Goal: Check status: Check status

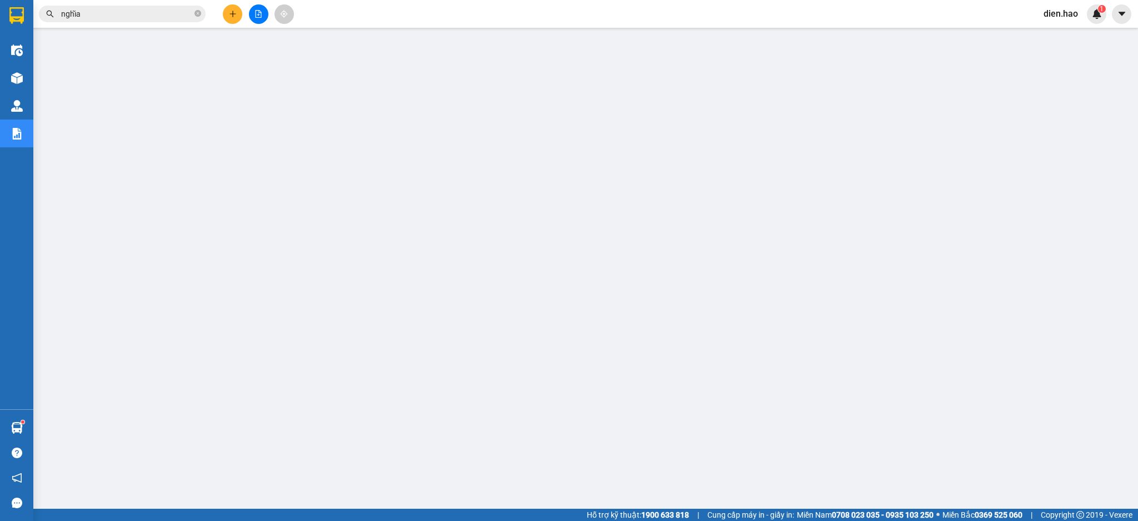
click at [199, 13] on icon "close-circle" at bounding box center [198, 13] width 7 height 7
click at [163, 12] on input "text" at bounding box center [126, 14] width 131 height 12
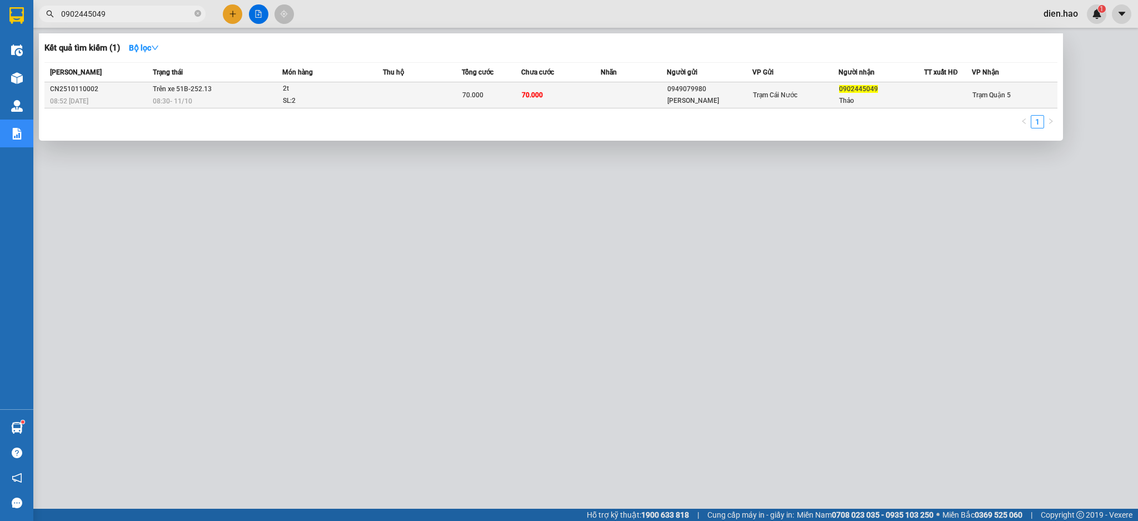
type input "0902445049"
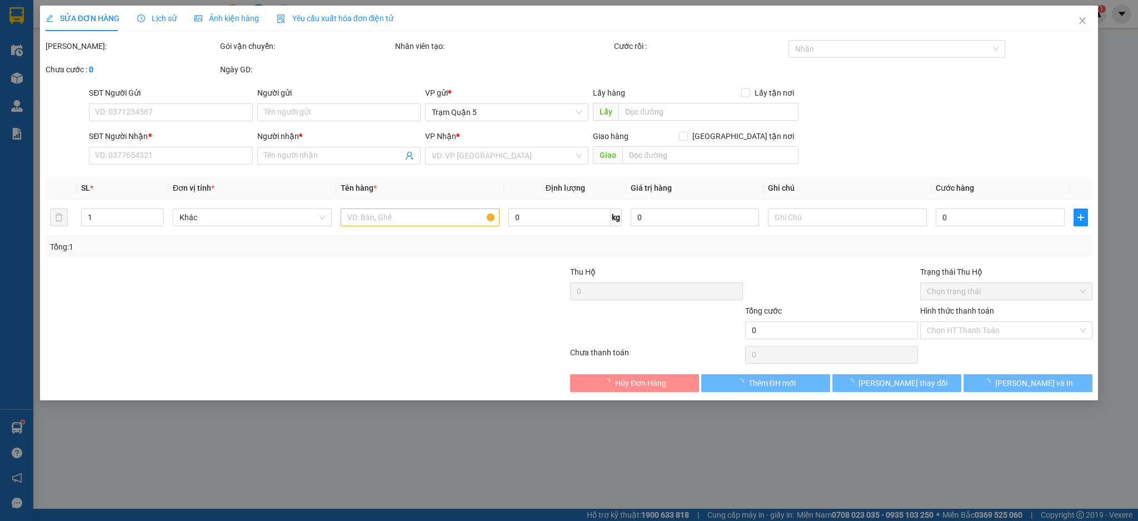
click at [166, 28] on div "Lịch sử" at bounding box center [156, 19] width 39 height 26
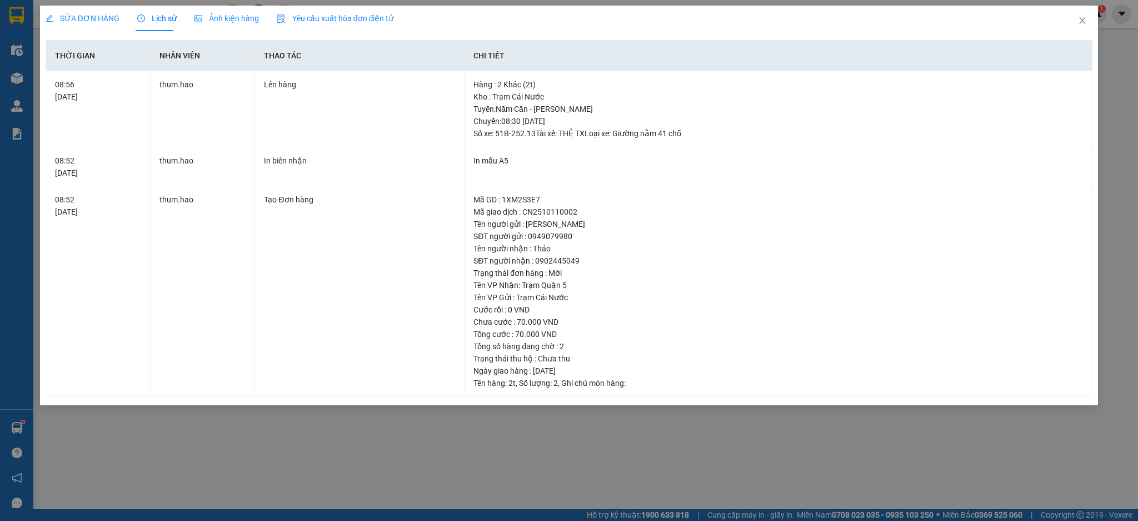
click at [156, 8] on div "Lịch sử" at bounding box center [156, 19] width 39 height 26
click at [203, 16] on span "Ảnh kiện hàng" at bounding box center [227, 18] width 64 height 9
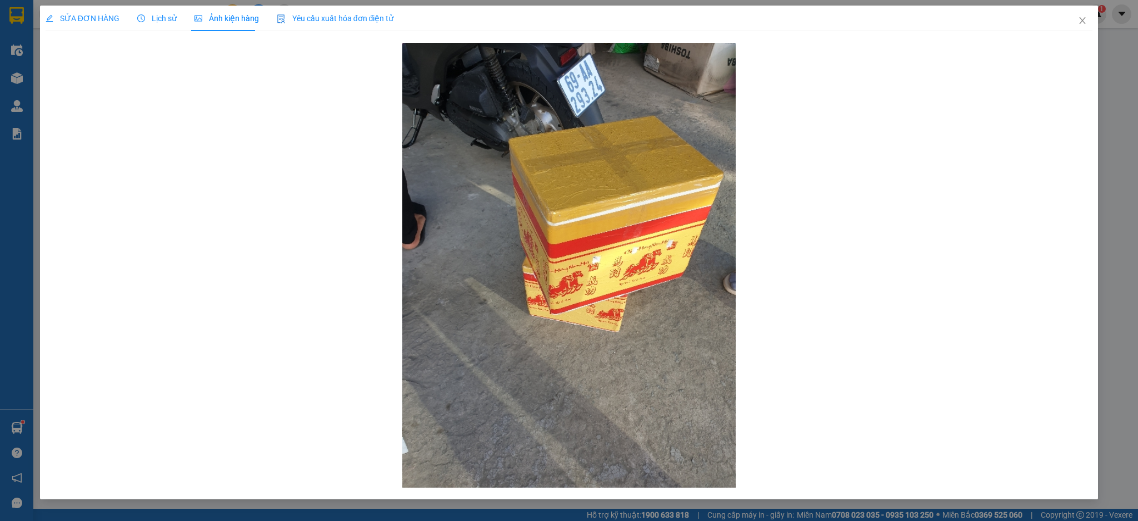
click at [160, 26] on div "Lịch sử" at bounding box center [156, 19] width 39 height 26
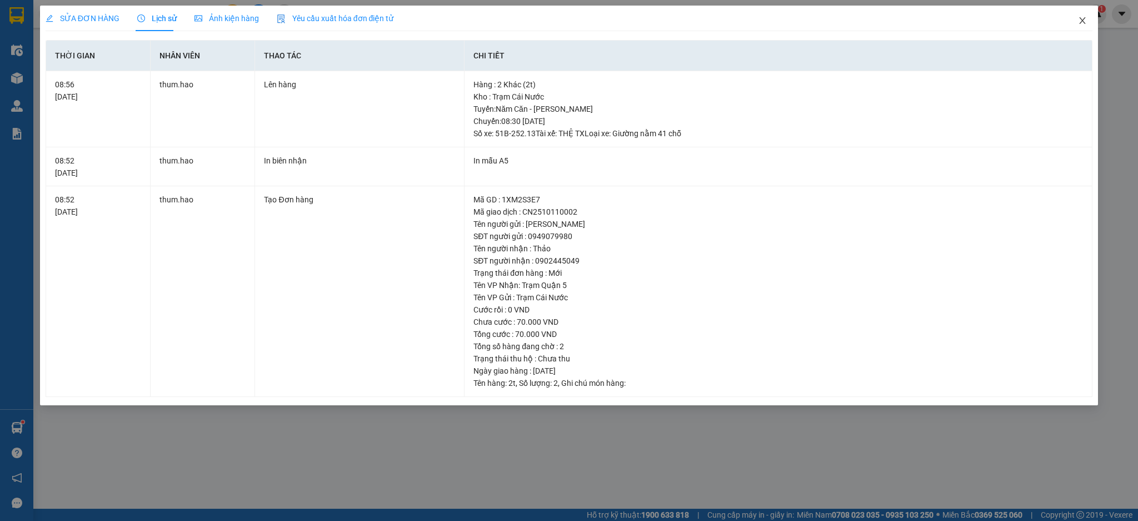
drag, startPoint x: 1092, startPoint y: 24, endPoint x: 968, endPoint y: 23, distance: 124.0
click at [1092, 24] on span "Close" at bounding box center [1082, 21] width 31 height 31
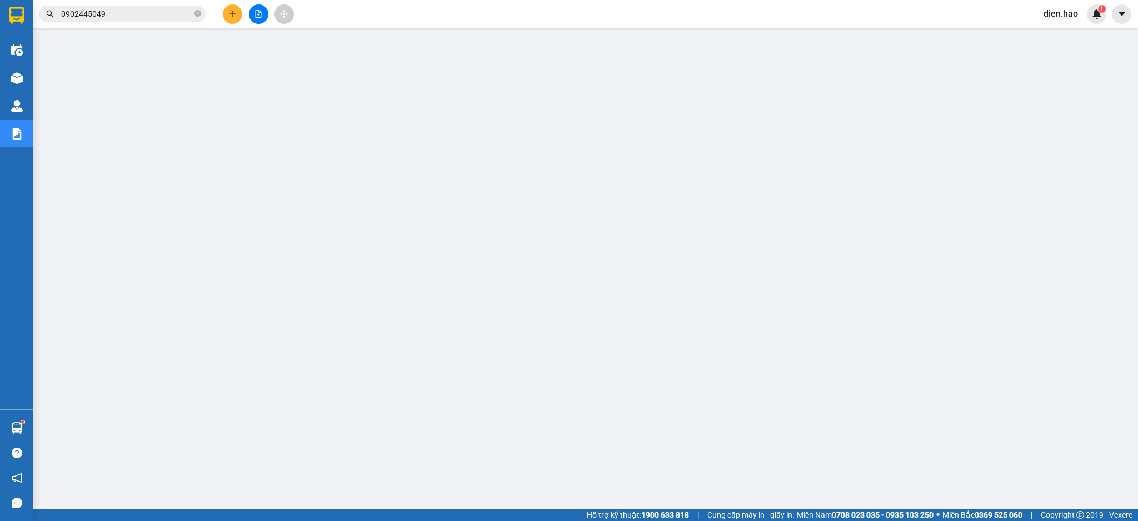
click at [197, 13] on icon "close-circle" at bounding box center [198, 13] width 7 height 7
click at [175, 17] on input "text" at bounding box center [126, 14] width 131 height 12
type input "l"
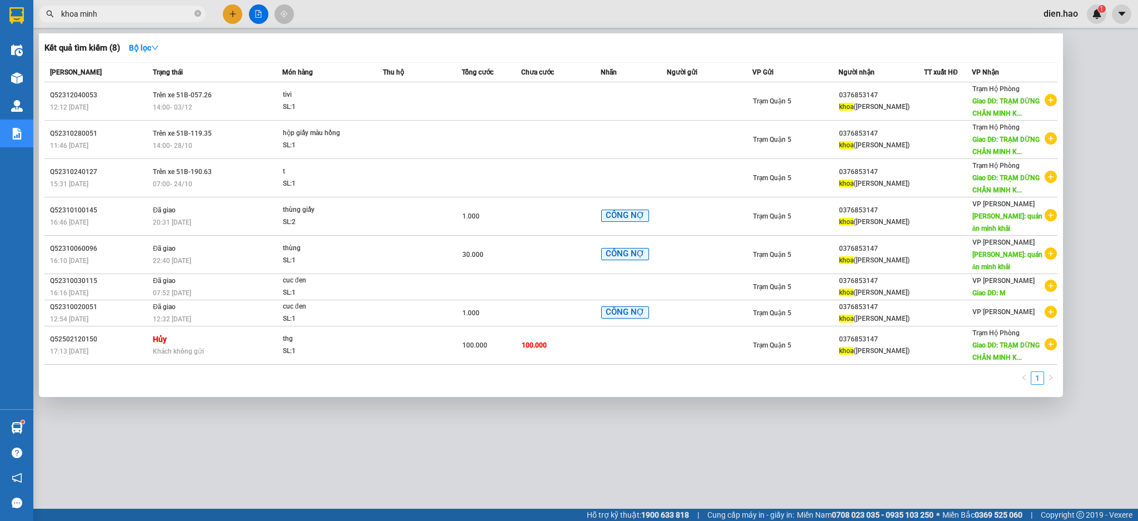
type input "khoa"
